Goal: Find specific page/section: Find specific page/section

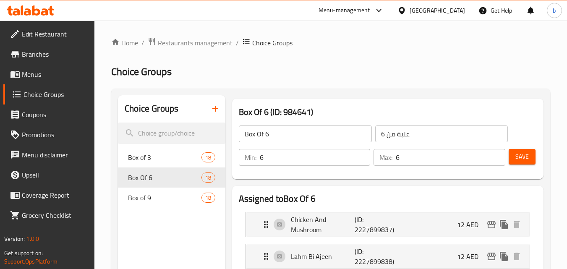
click at [32, 11] on icon at bounding box center [36, 10] width 8 height 10
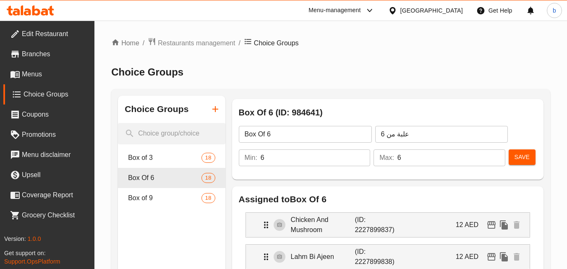
scroll to position [84, 0]
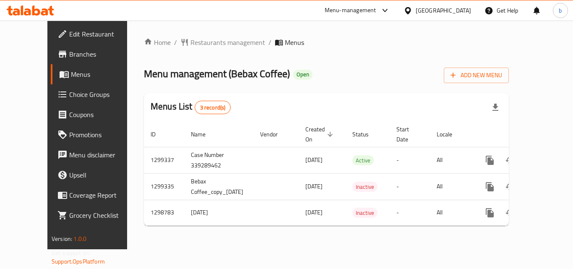
click at [47, 13] on icon at bounding box center [44, 11] width 7 height 7
